Goal: Transaction & Acquisition: Purchase product/service

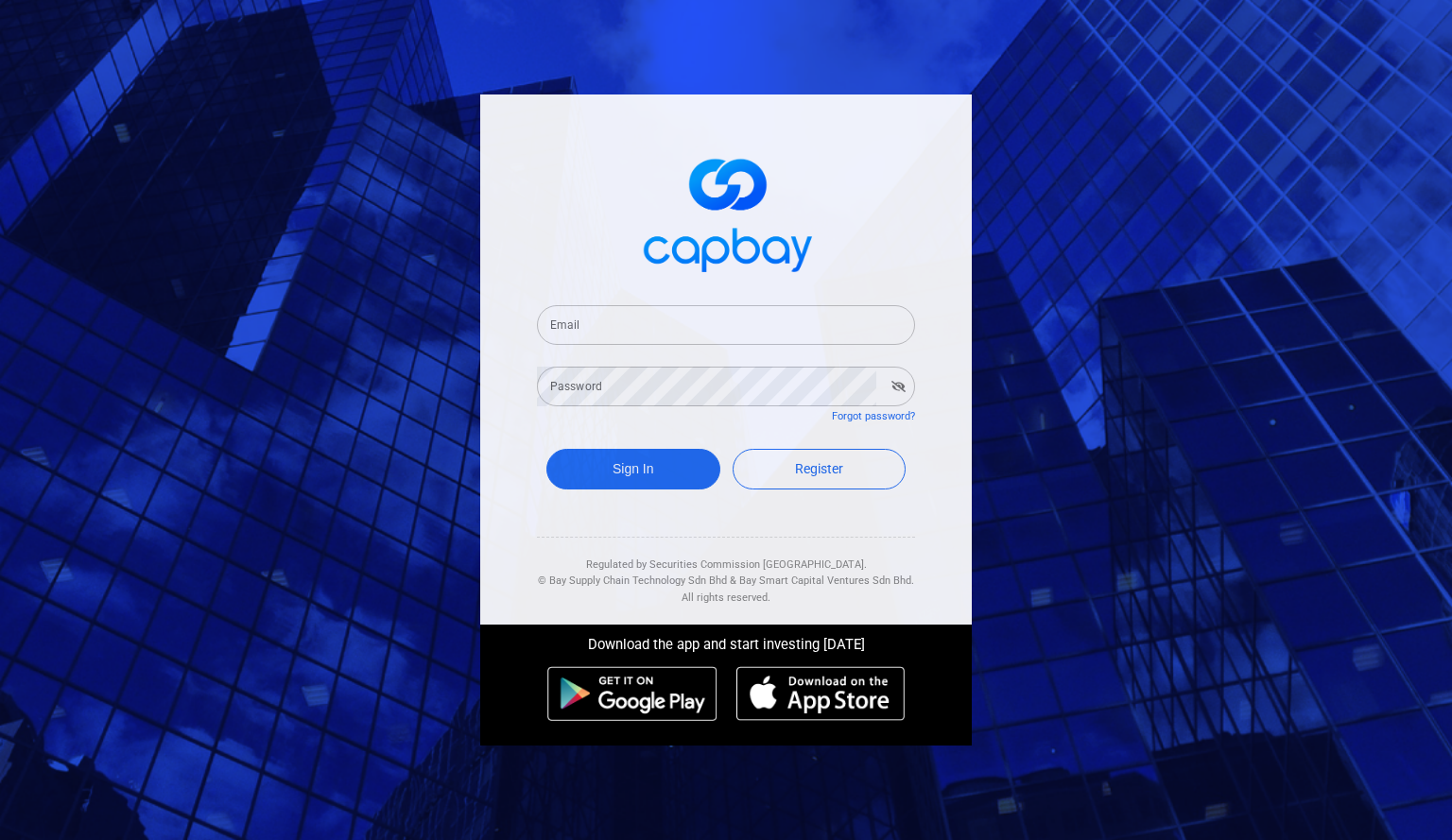
click at [620, 324] on input "Email" at bounding box center [726, 326] width 378 height 40
type input "[EMAIL_ADDRESS][DOMAIN_NAME]"
click at [644, 466] on button "Sign In" at bounding box center [632, 469] width 174 height 41
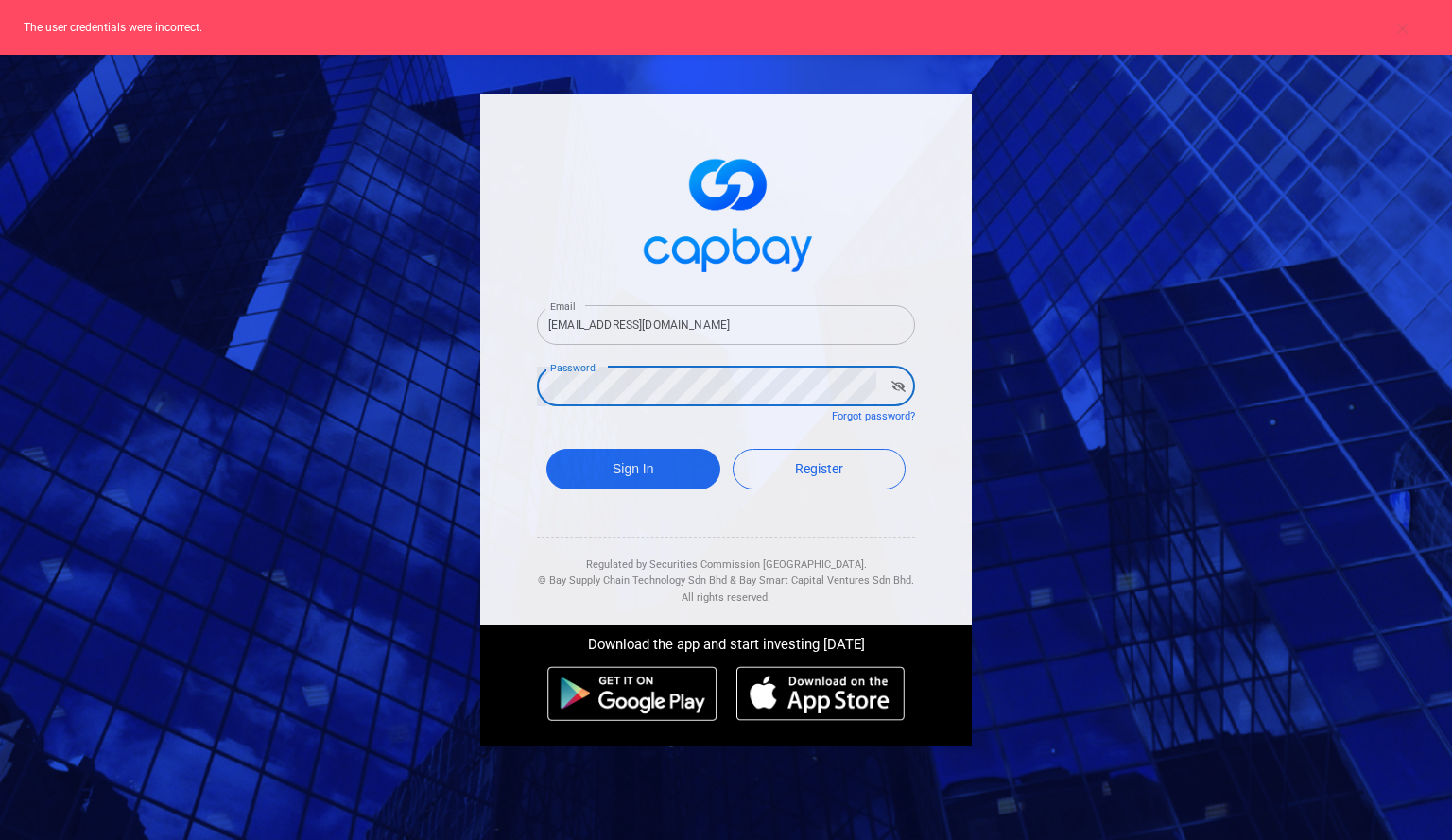
click at [0, 313] on div "Email [EMAIL_ADDRESS][DOMAIN_NAME] Email Password Password Forgot password? Sig…" at bounding box center [726, 420] width 1452 height 840
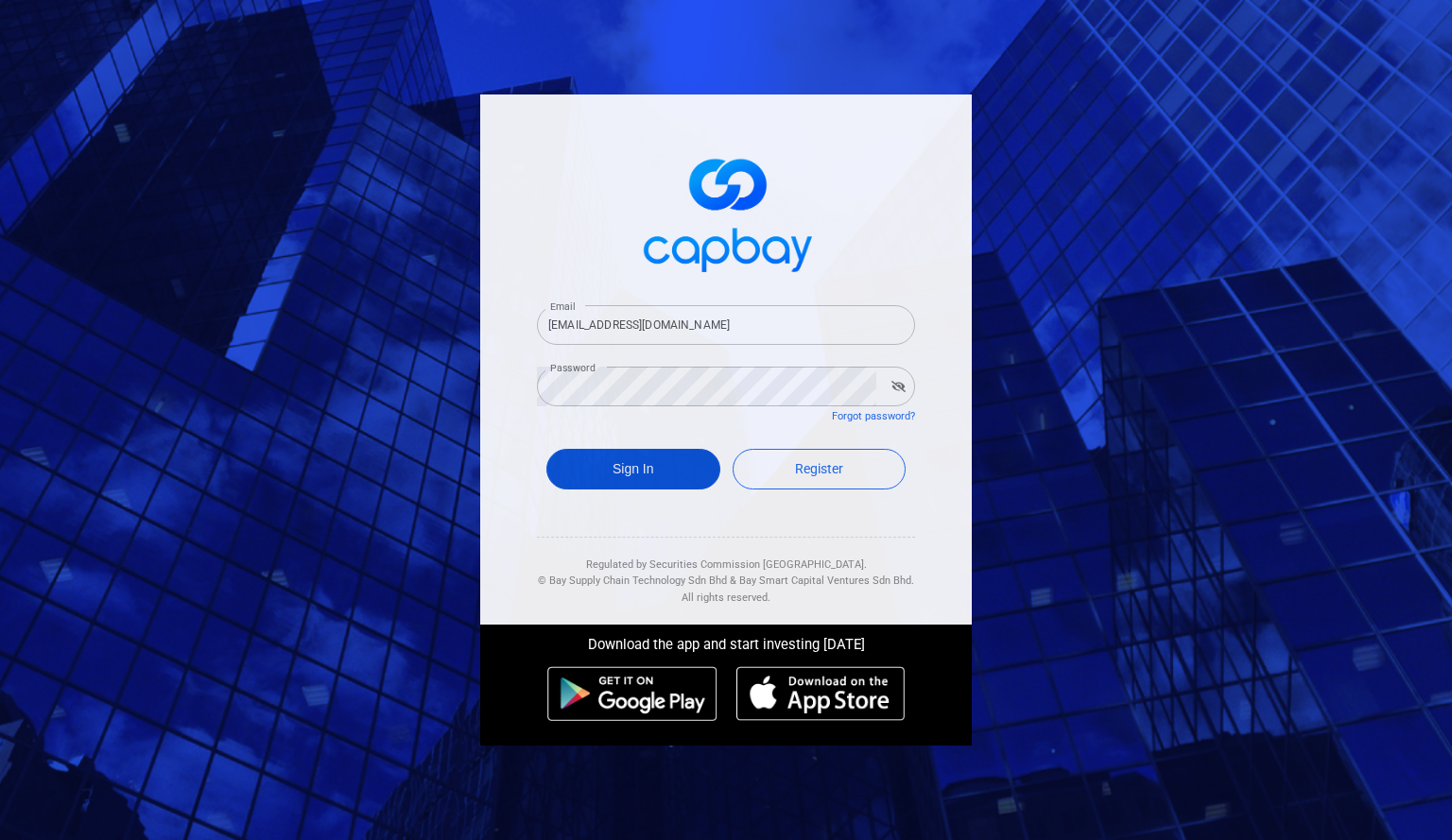
click at [667, 476] on button "Sign In" at bounding box center [632, 469] width 174 height 41
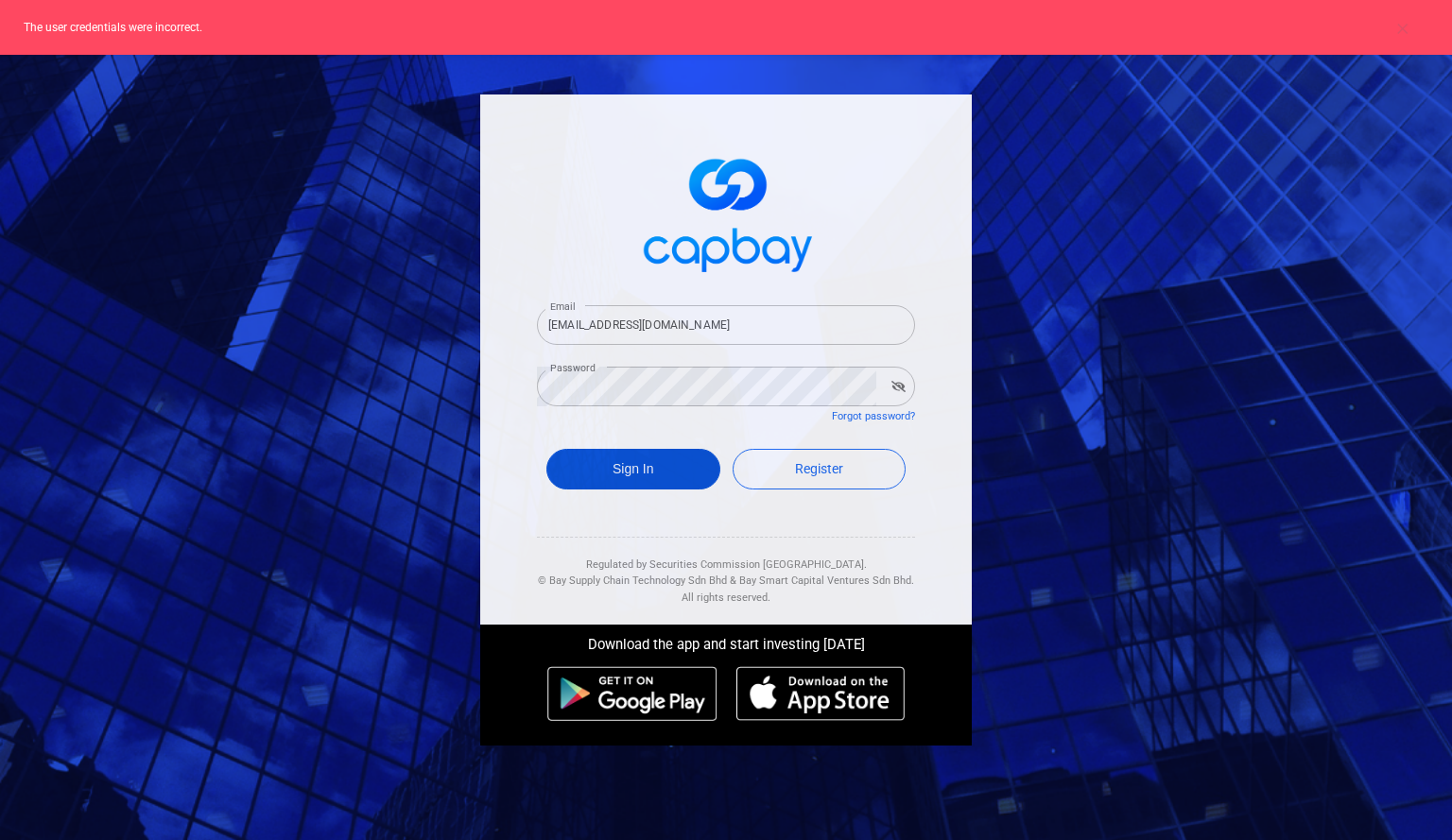
click at [649, 458] on button "Sign In" at bounding box center [632, 469] width 174 height 41
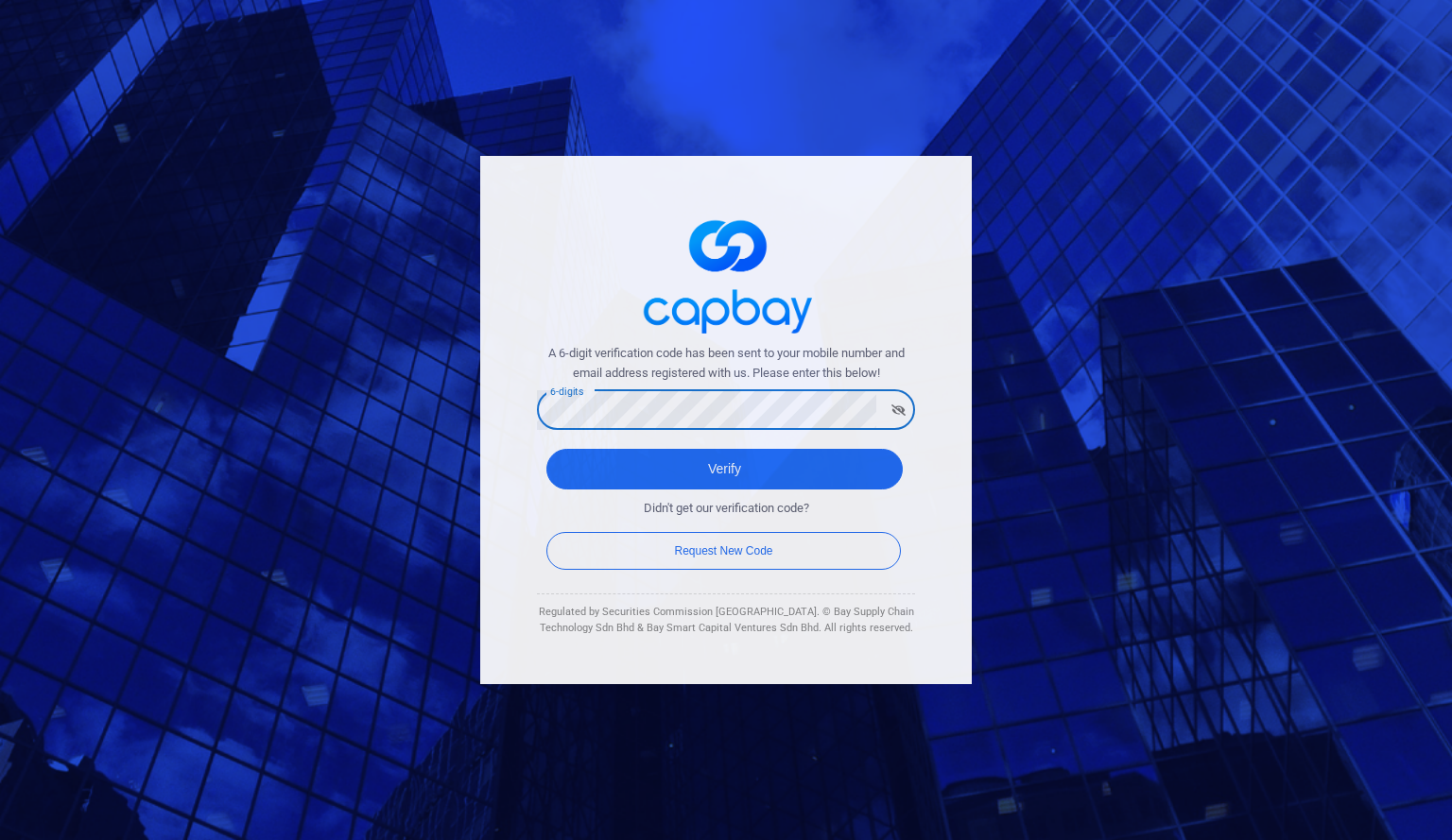
click at [546, 449] on button "Verify" at bounding box center [724, 469] width 356 height 41
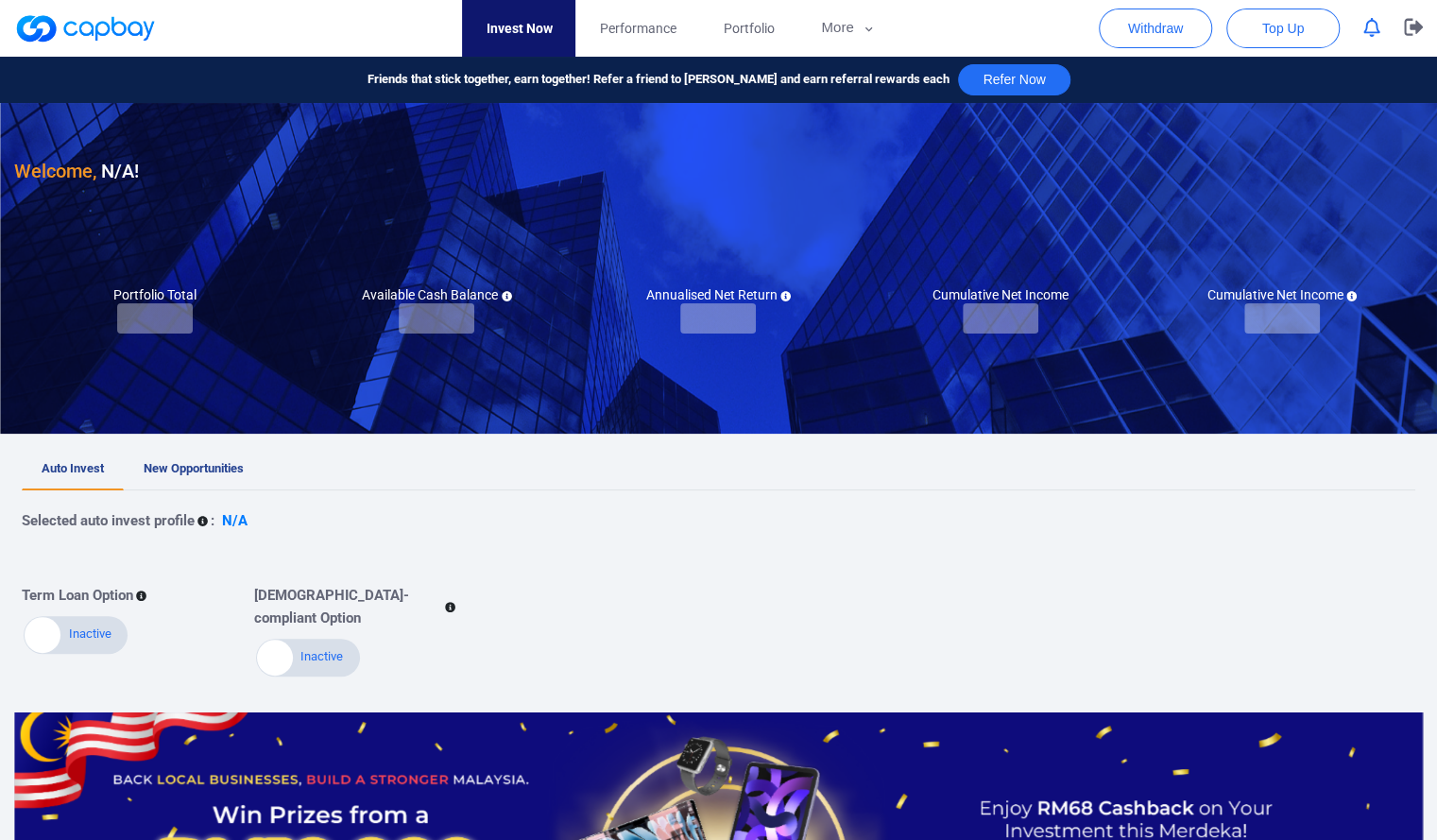
checkbox input "true"
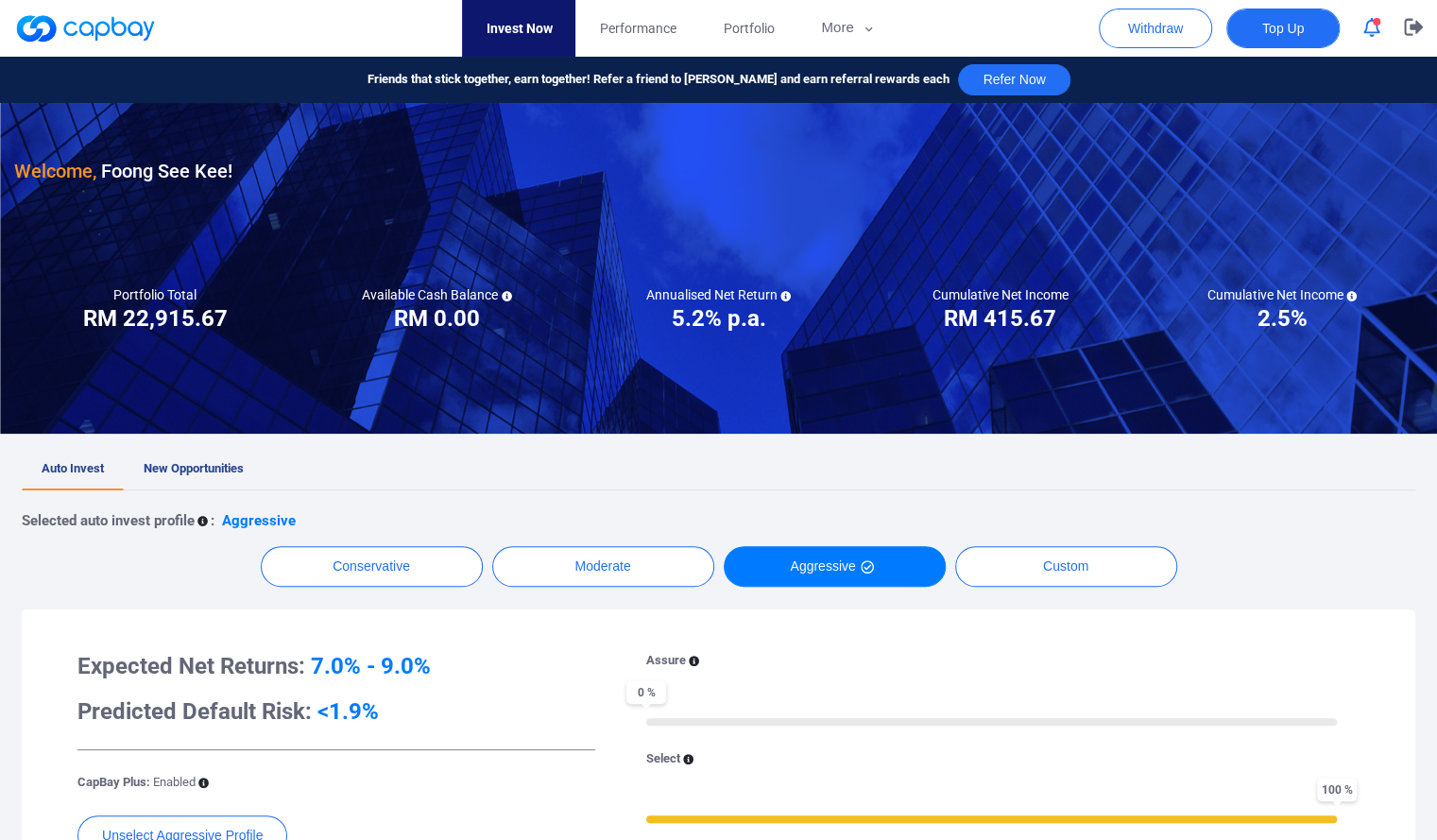
click at [1278, 27] on span "Top Up" at bounding box center [1283, 28] width 42 height 19
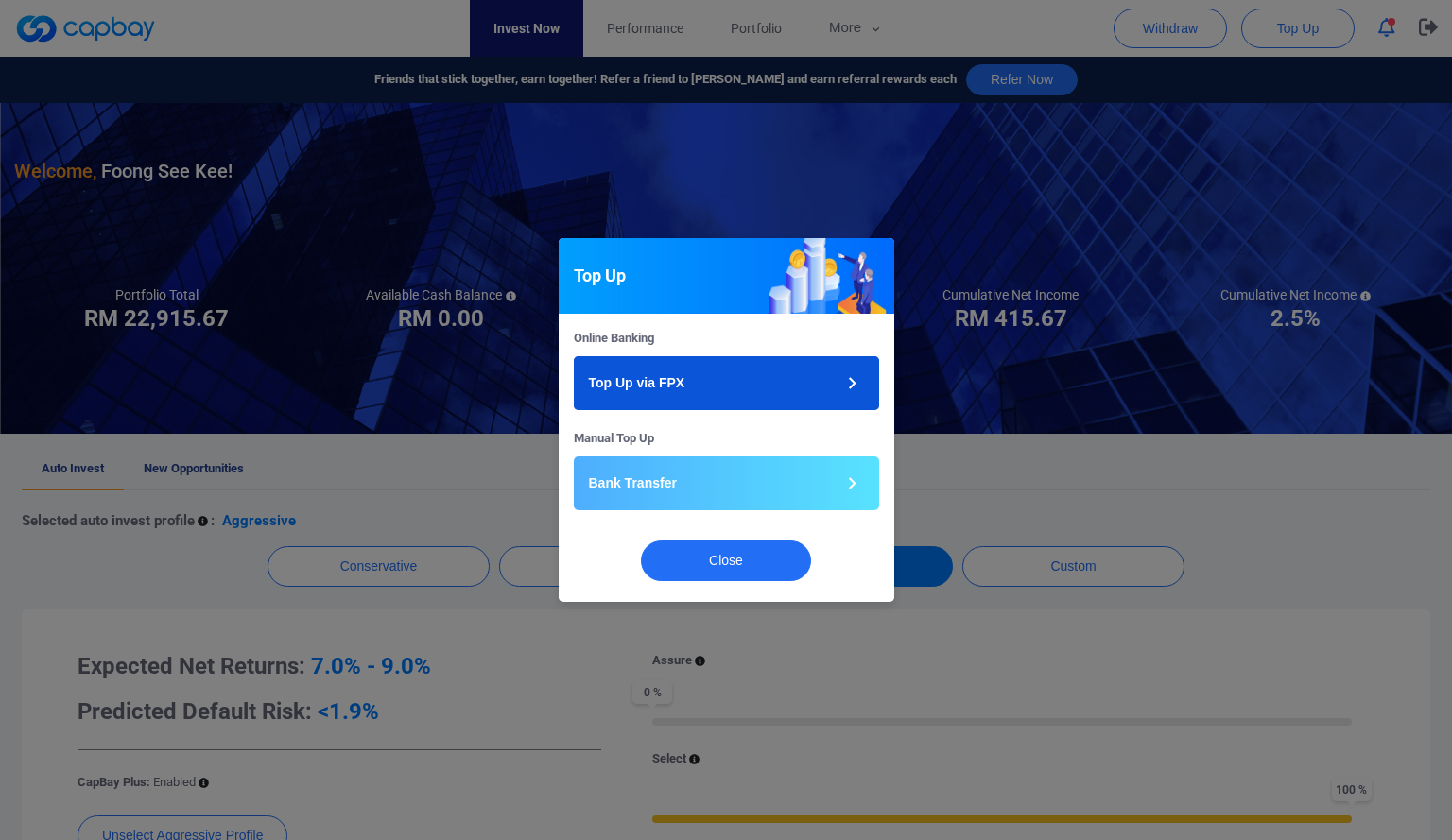
click at [781, 369] on button "Top Up via FPX" at bounding box center [726, 383] width 306 height 54
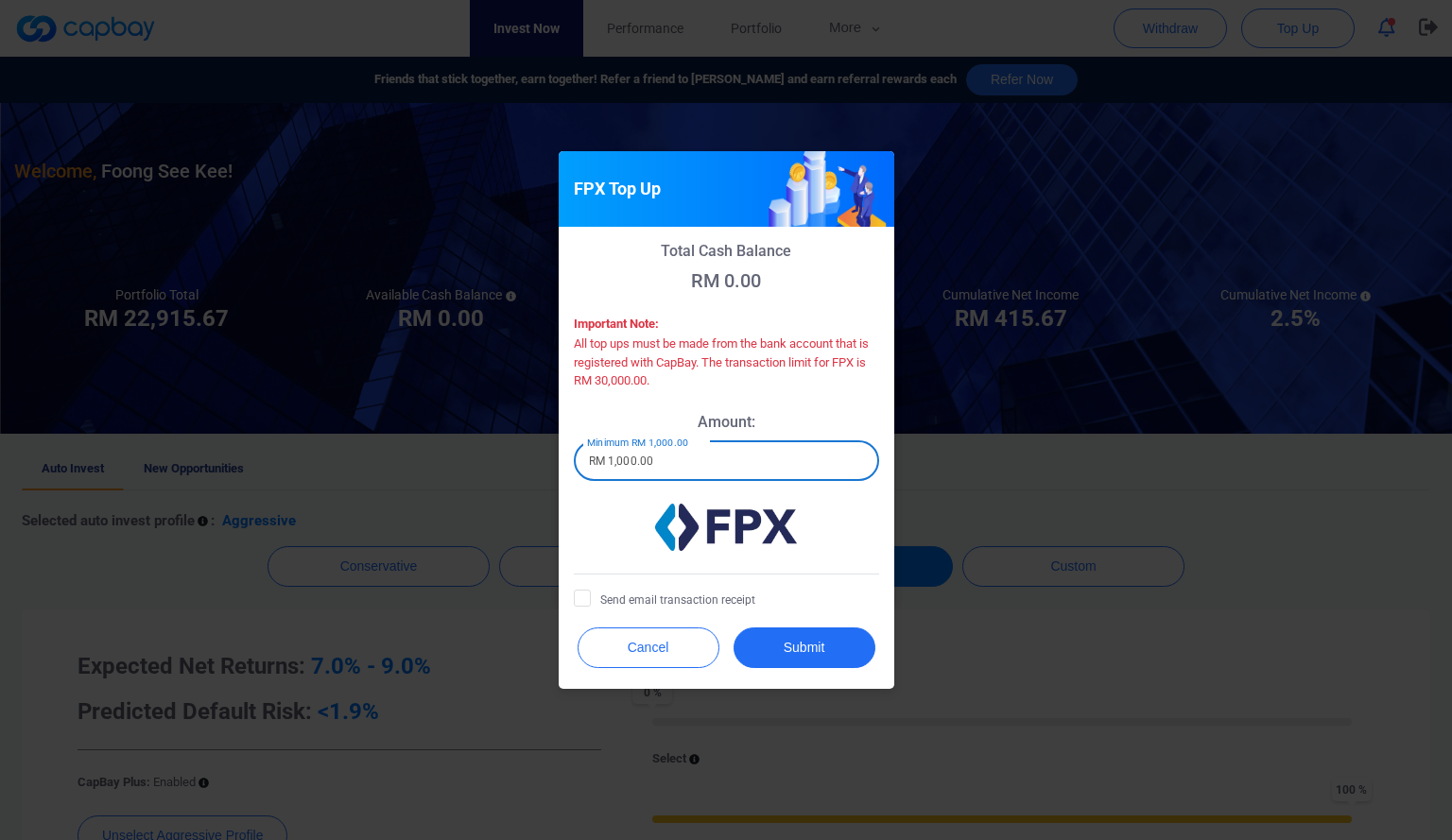
click at [754, 457] on input "RM 1,000.00" at bounding box center [726, 461] width 306 height 40
type input "RM 1"
type input "RM 3,000"
click at [824, 651] on button "Submit" at bounding box center [804, 647] width 141 height 41
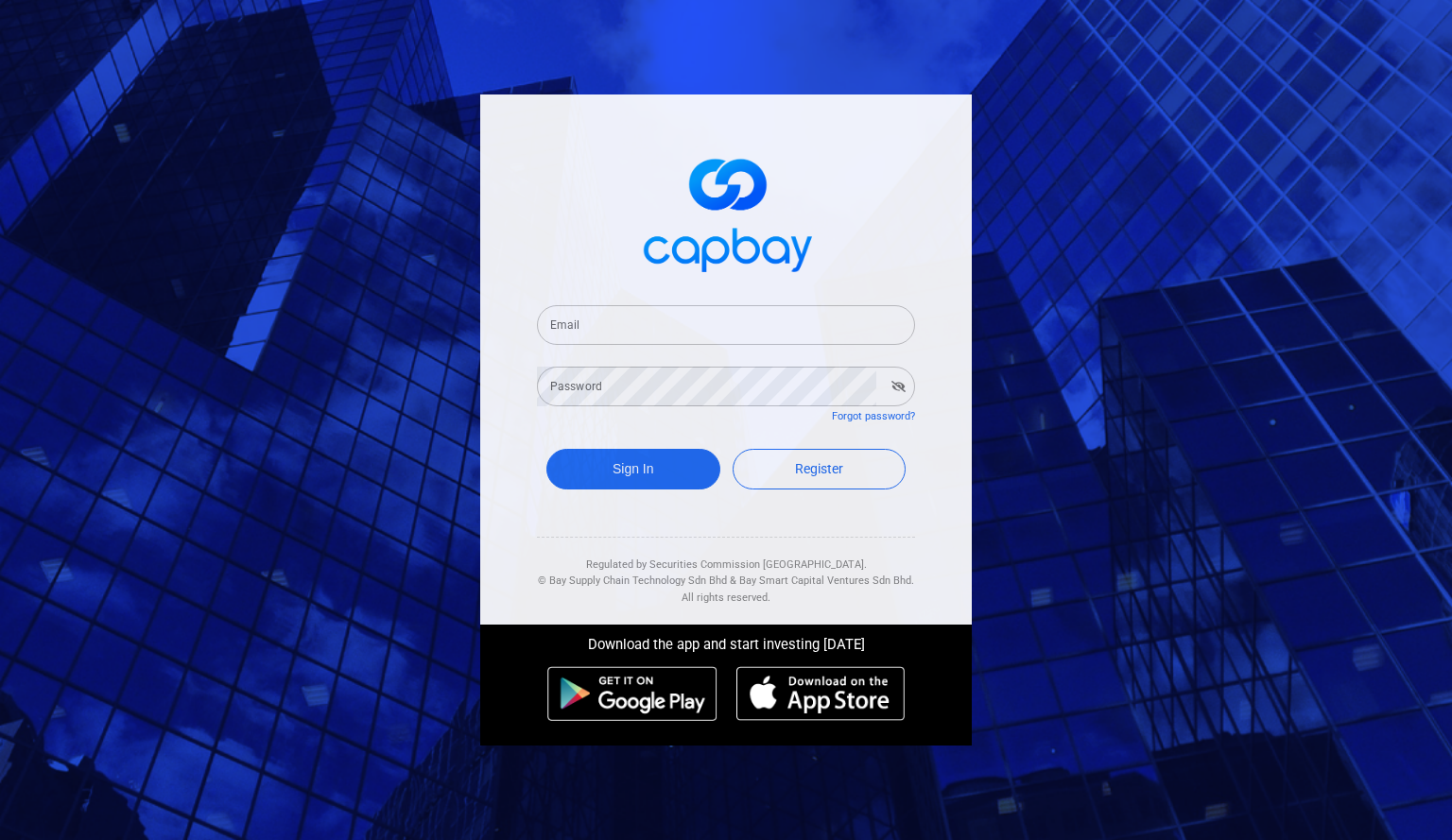
click at [688, 326] on input "Email" at bounding box center [726, 326] width 378 height 40
type input "[EMAIL_ADDRESS][DOMAIN_NAME]"
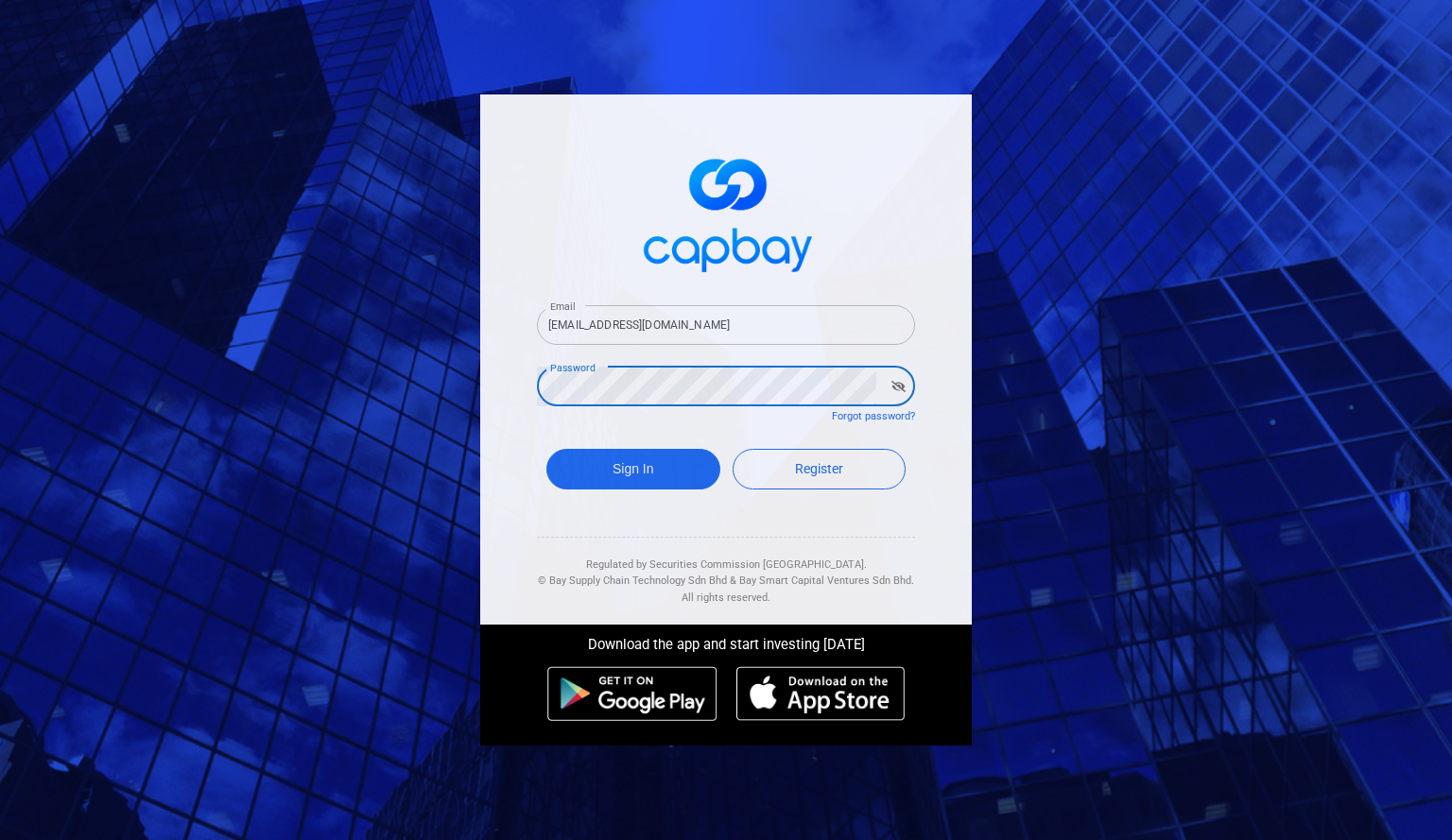
click at [546, 449] on button "Sign In" at bounding box center [632, 469] width 174 height 41
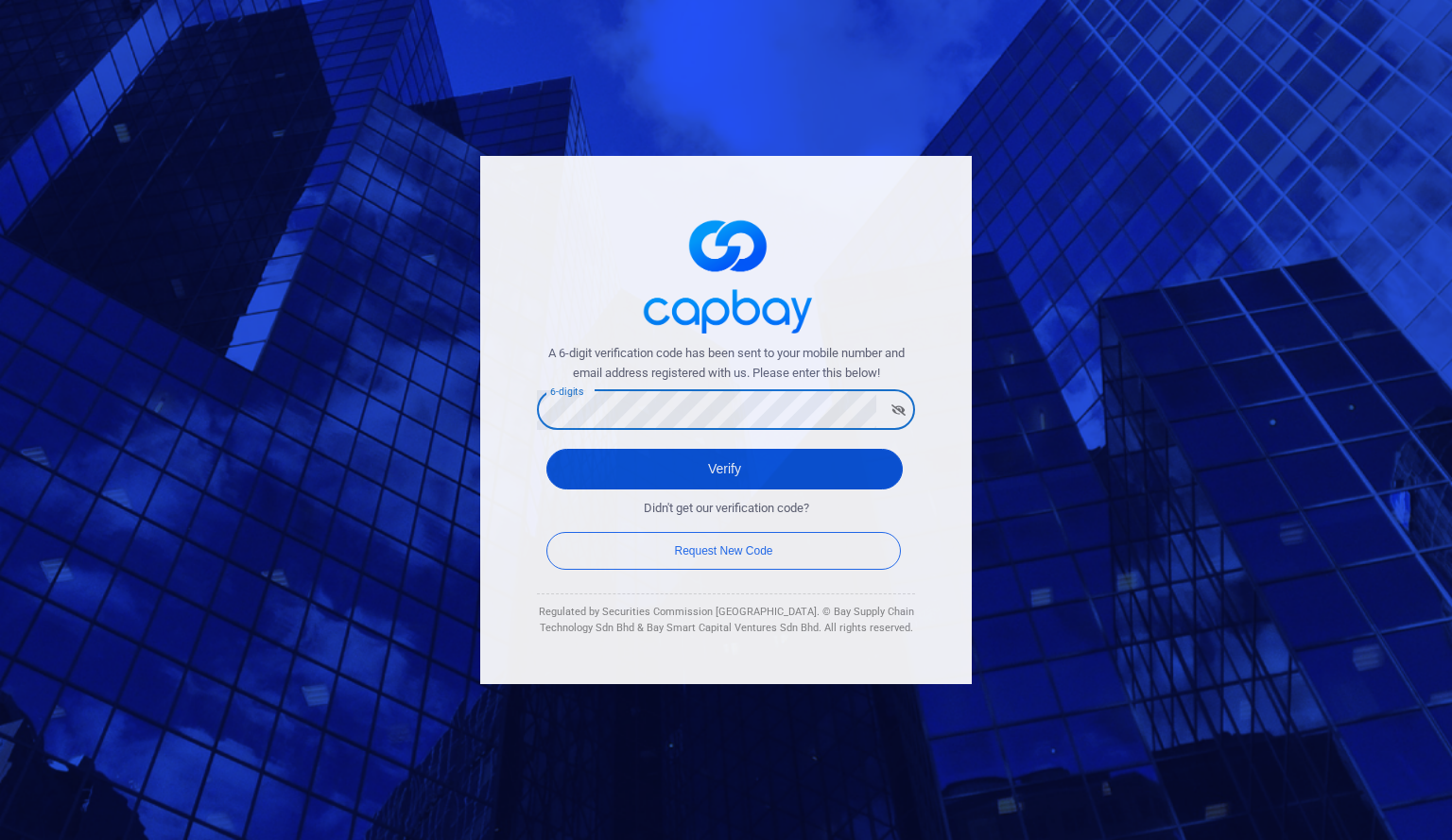
click at [784, 477] on button "Verify" at bounding box center [724, 469] width 356 height 41
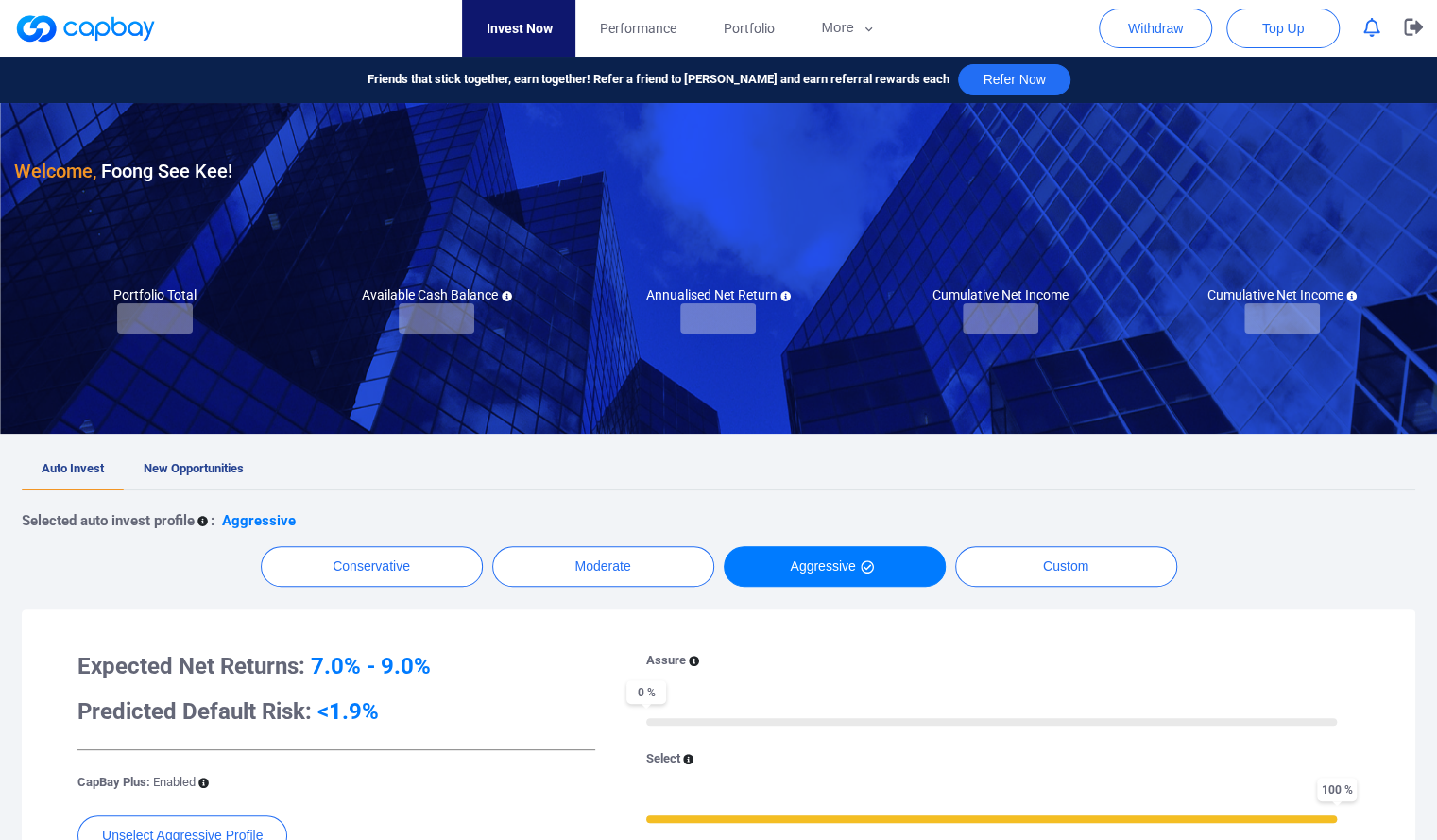
checkbox input "true"
